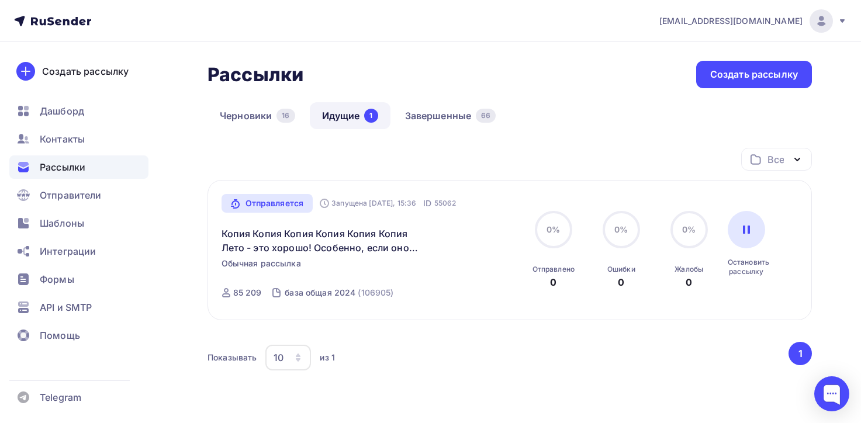
scroll to position [66, 0]
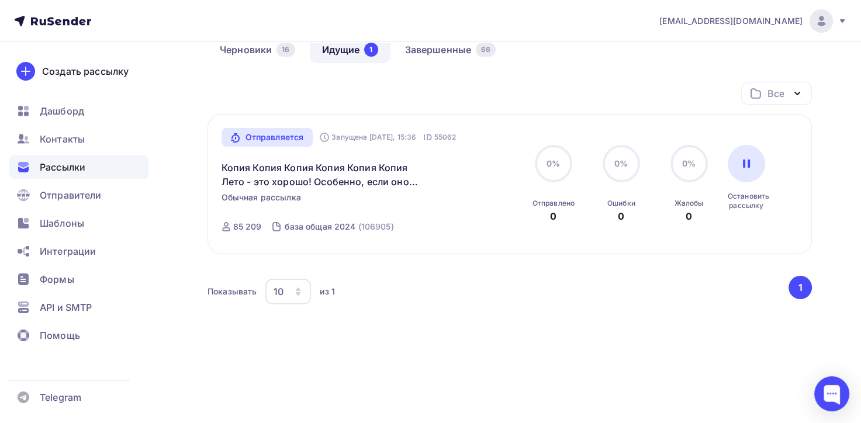
click at [59, 171] on span "Рассылки" at bounding box center [63, 167] width 46 height 14
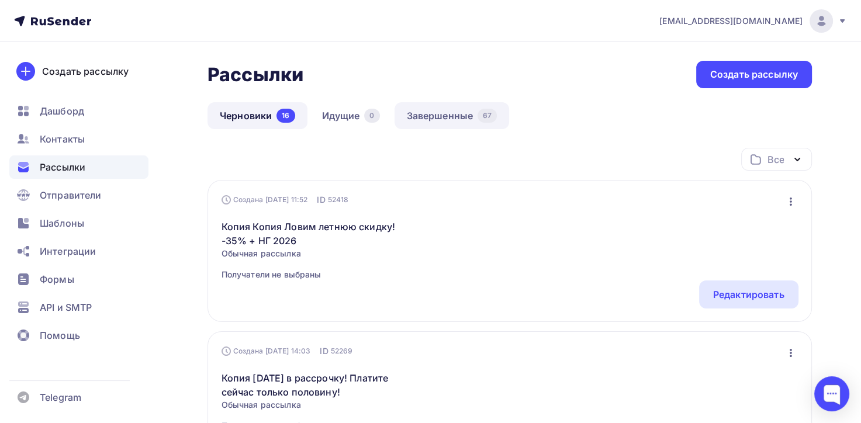
click at [454, 112] on link "Завершенные 67" at bounding box center [452, 115] width 115 height 27
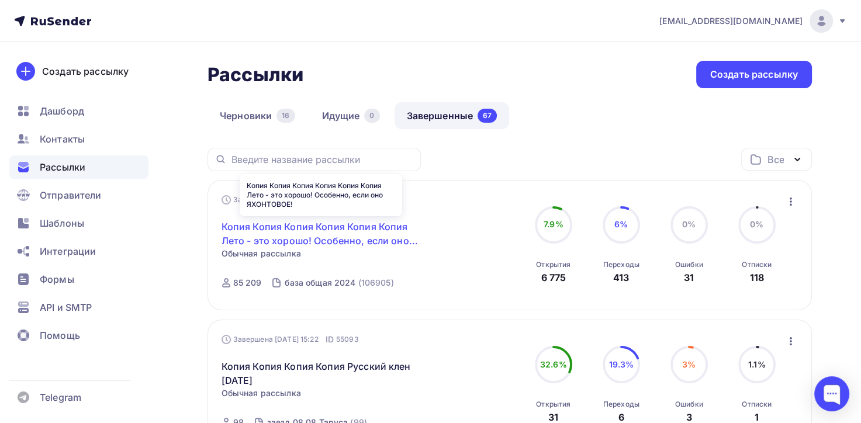
click at [355, 240] on link "Копия Копия Копия Копия Копия Копия Лето - это хорошо! Особенно, если оно ЯХОНТ…" at bounding box center [322, 234] width 200 height 28
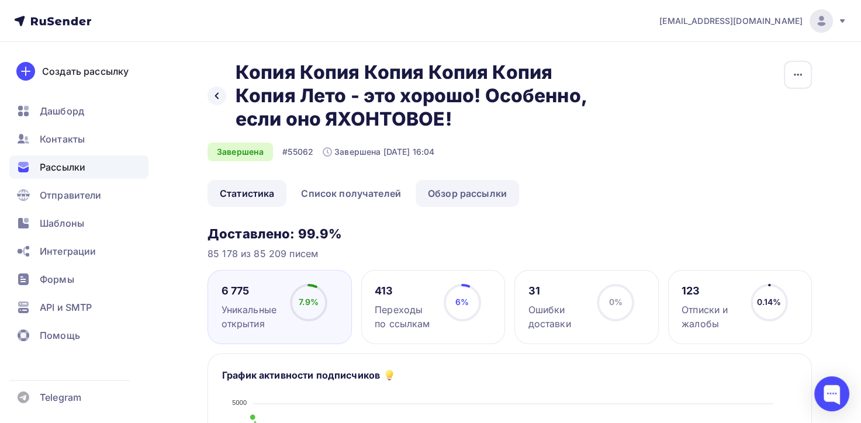
click at [497, 193] on link "Обзор рассылки" at bounding box center [467, 193] width 103 height 27
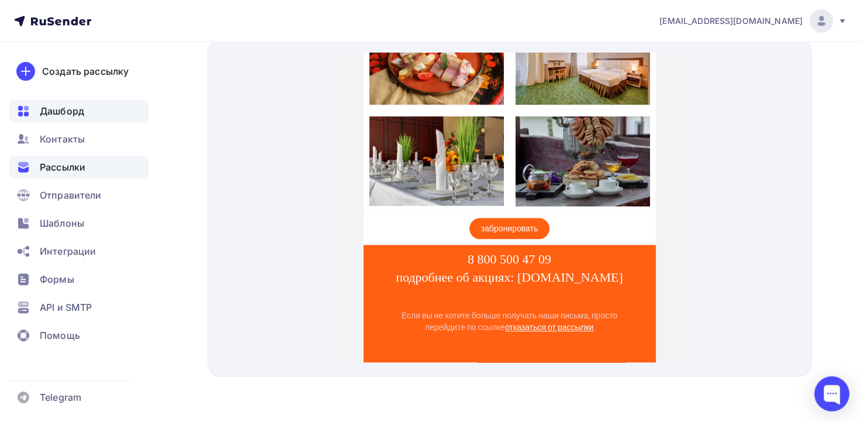
scroll to position [982, 0]
